Goal: Navigation & Orientation: Find specific page/section

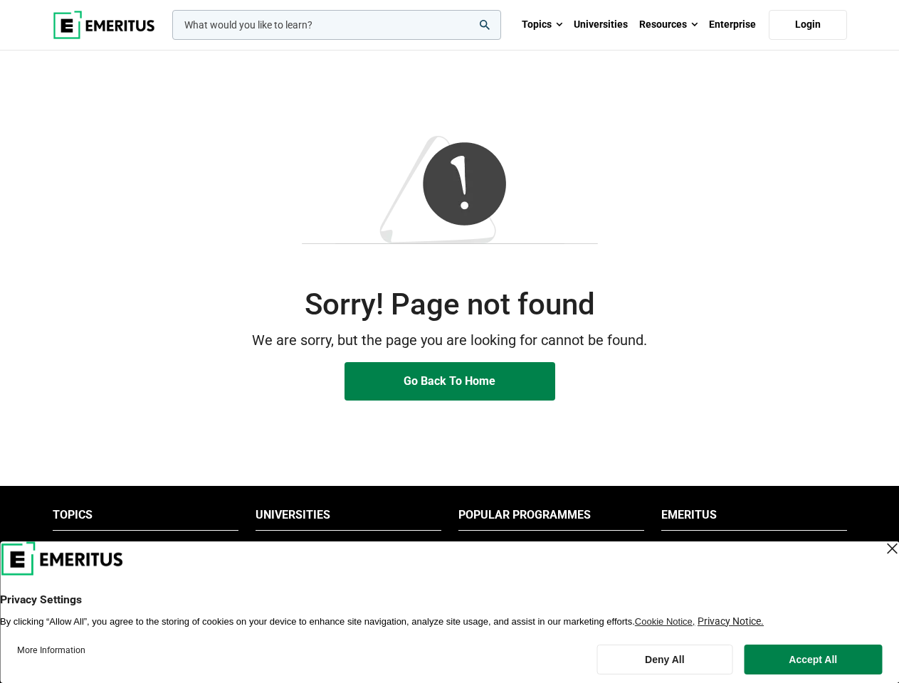
click at [449, 342] on p "We are sorry, but the page you are looking for cannot be found." at bounding box center [450, 340] width 794 height 22
click at [337, 25] on input "woocommerce-product-search-field-0" at bounding box center [336, 25] width 329 height 30
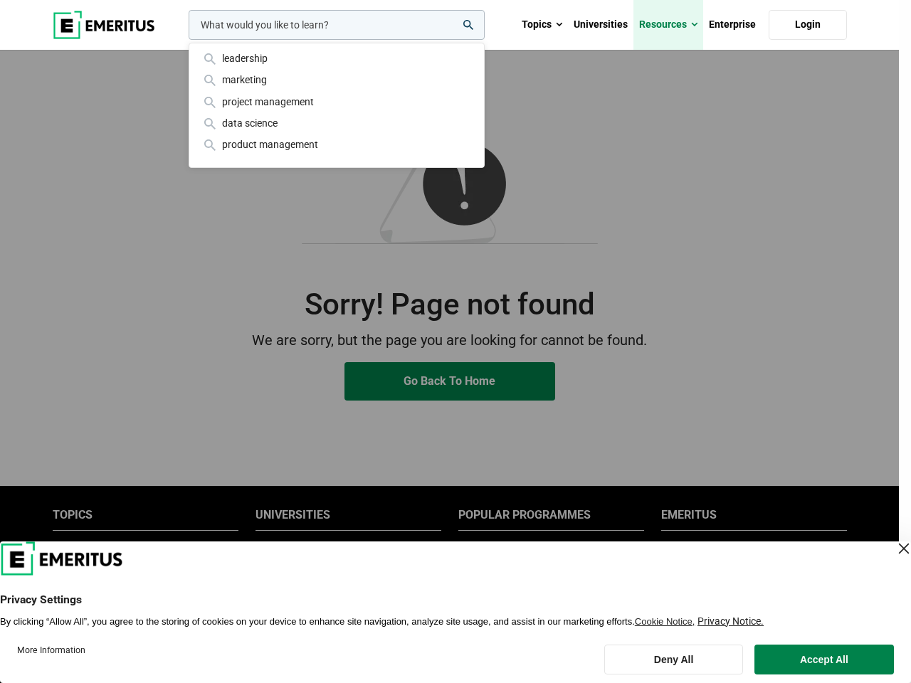
click at [668, 25] on link "Resources" at bounding box center [668, 25] width 70 height 50
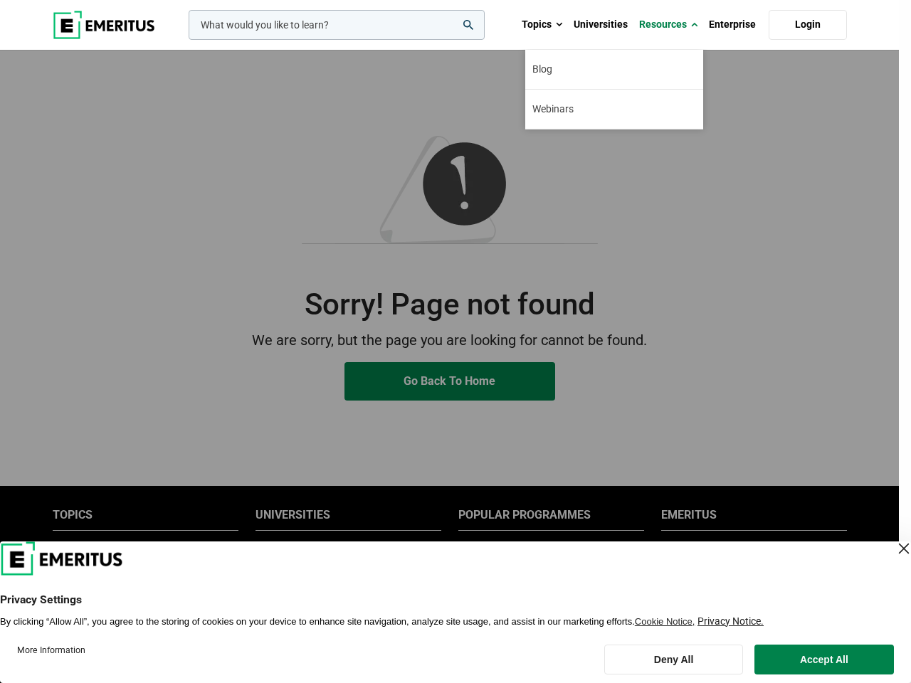
click at [348, 40] on div "leadership marketing project management data science product management" at bounding box center [335, 25] width 299 height 30
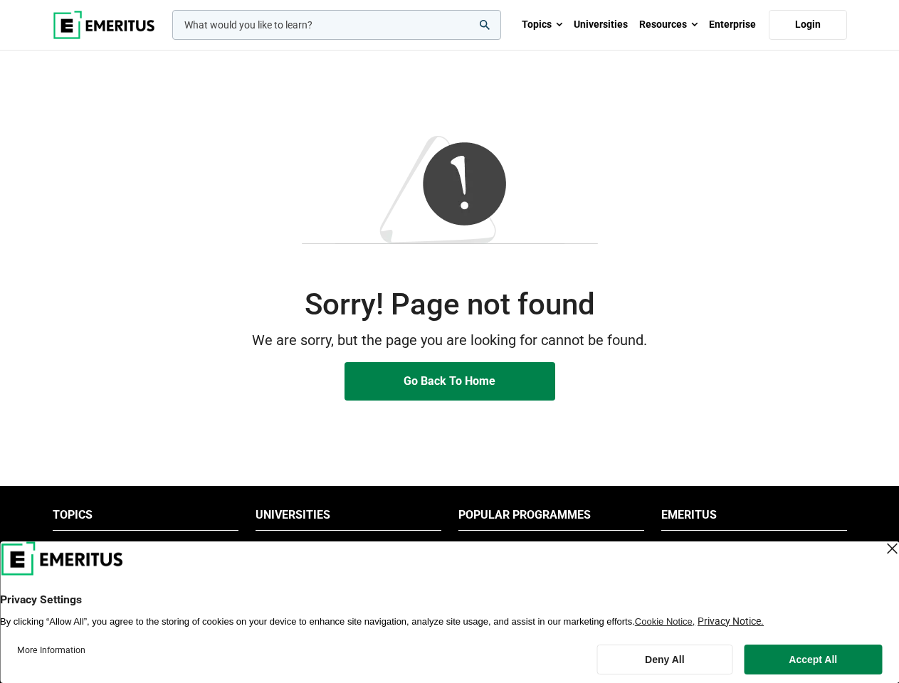
click at [551, 519] on li "Popular Programmes" at bounding box center [551, 518] width 186 height 23
click at [753, 519] on li "Emeritus" at bounding box center [754, 518] width 186 height 23
